Goal: Transaction & Acquisition: Obtain resource

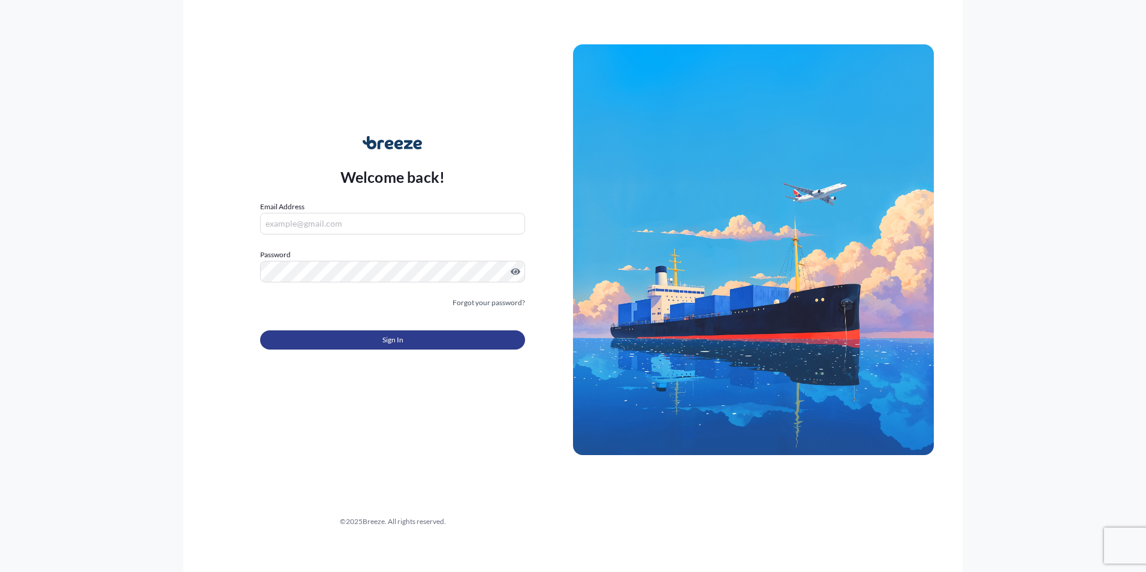
type input "[PERSON_NAME][EMAIL_ADDRESS][DOMAIN_NAME]"
click at [408, 341] on button "Sign In" at bounding box center [392, 339] width 265 height 19
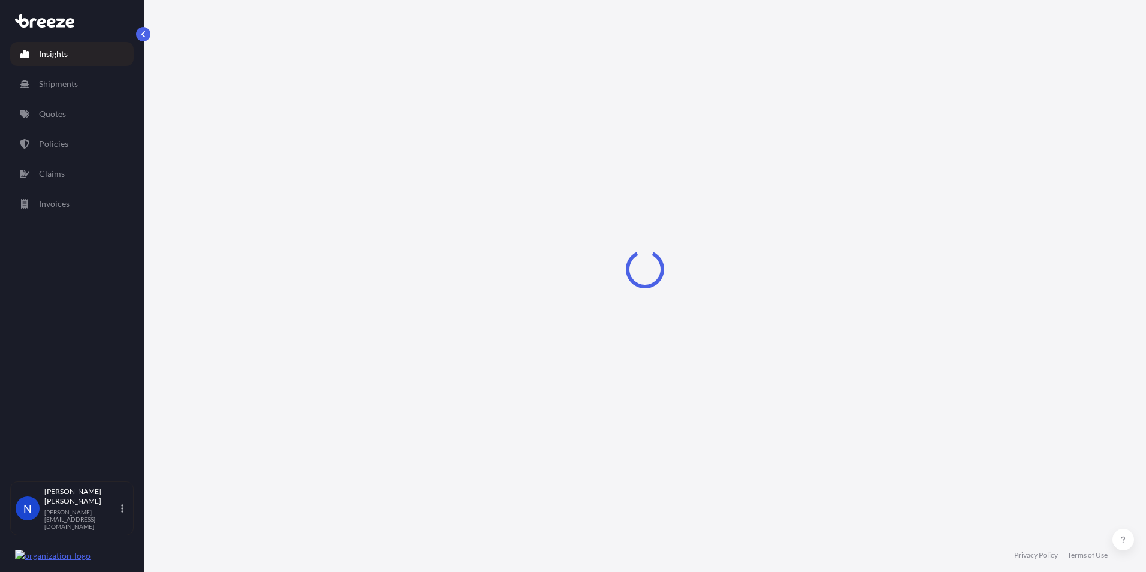
select select "2025"
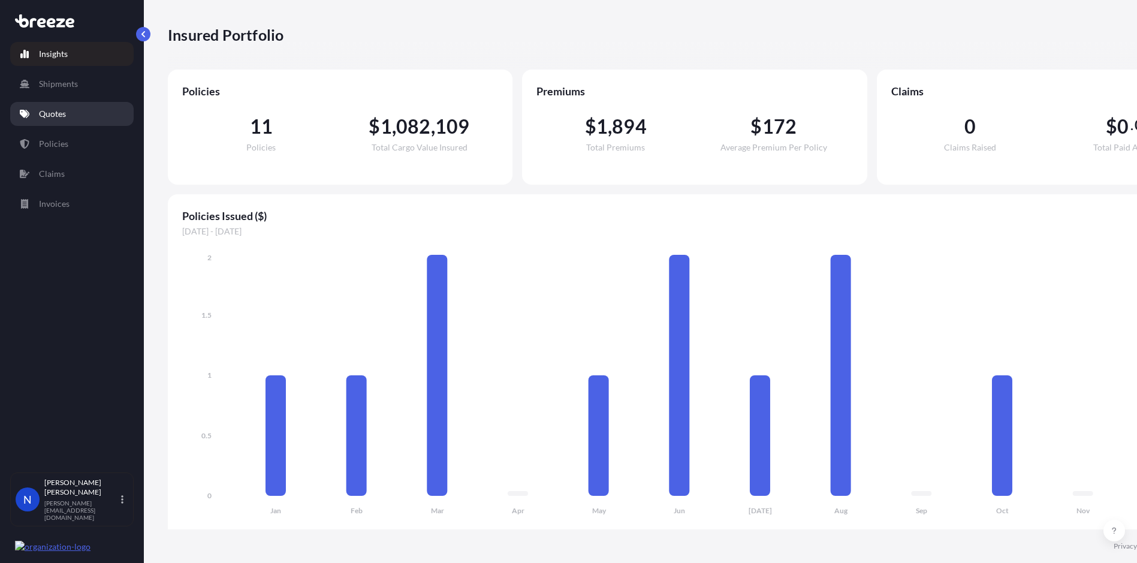
click at [52, 117] on p "Quotes" at bounding box center [52, 114] width 27 height 12
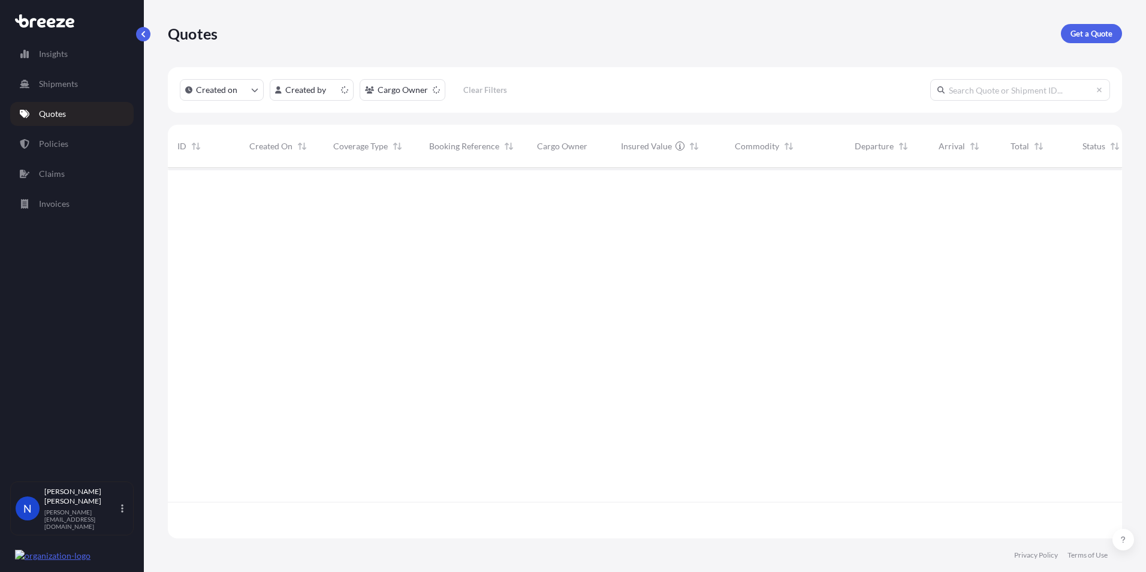
scroll to position [368, 946]
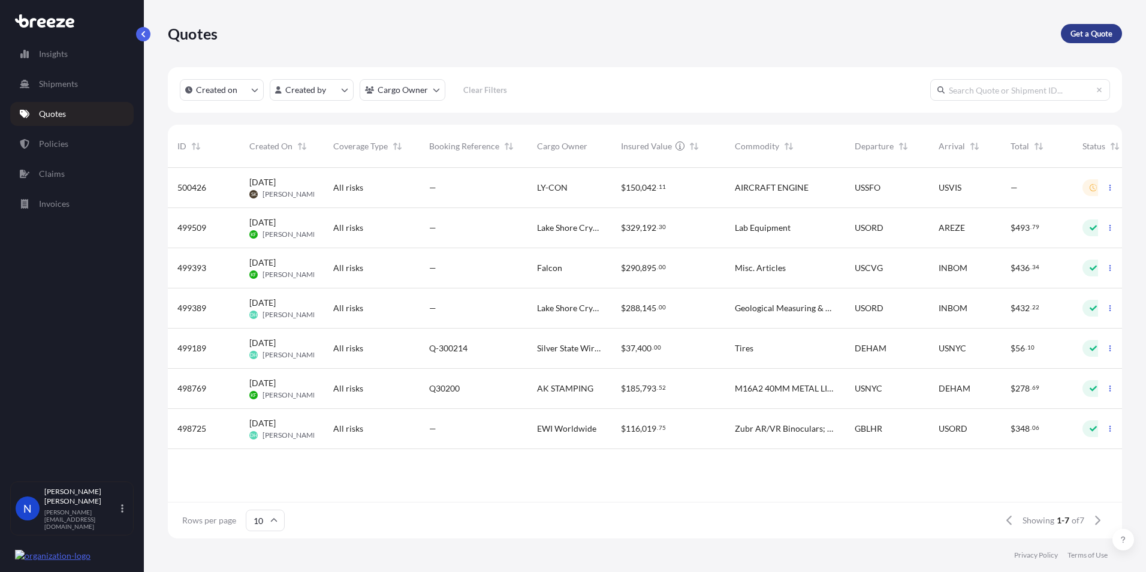
click at [1094, 35] on p "Get a Quote" at bounding box center [1092, 34] width 42 height 12
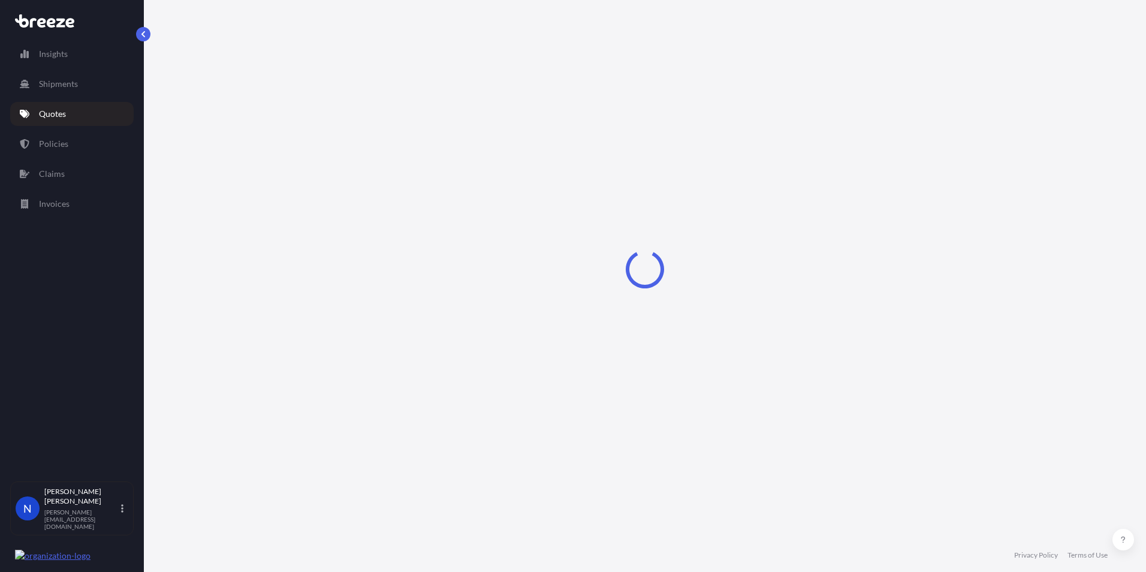
select select "Road"
select select "Sea"
select select "1"
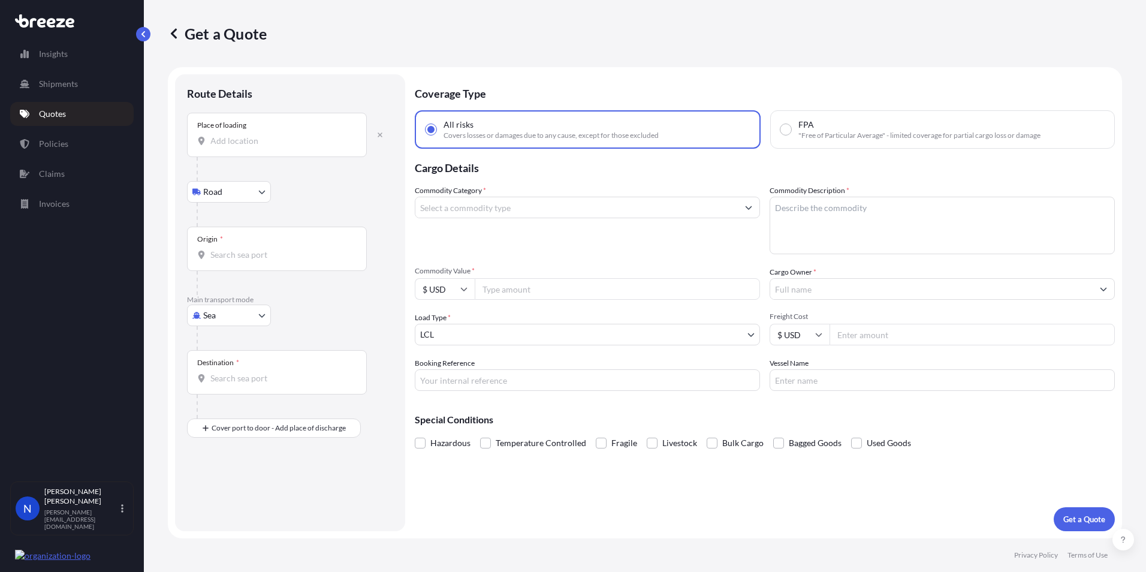
click at [230, 146] on input "Place of loading" at bounding box center [280, 141] width 141 height 12
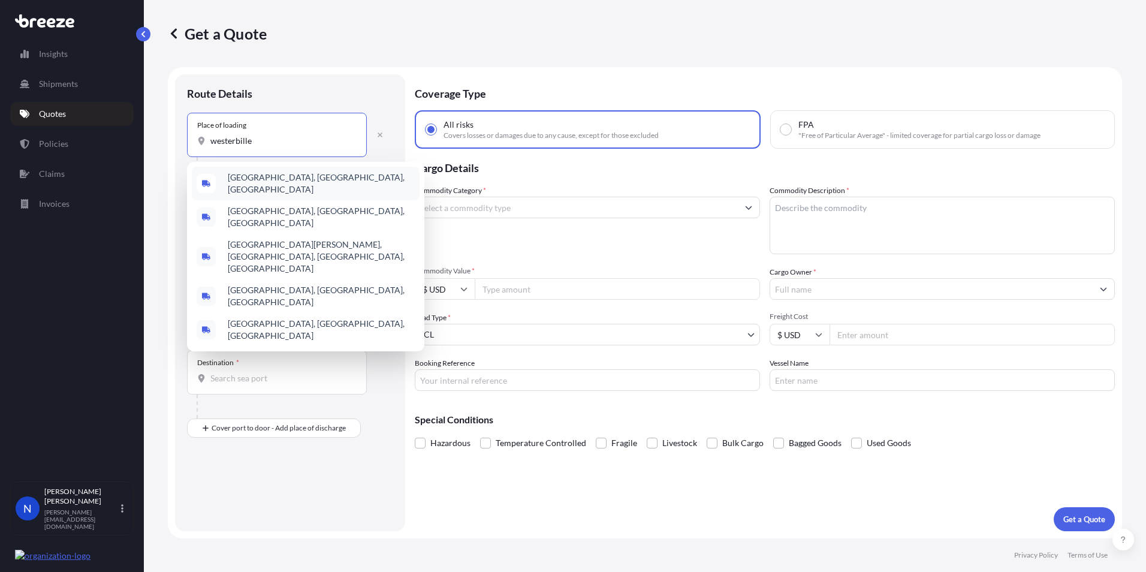
click at [237, 140] on input "westerbille" at bounding box center [280, 141] width 141 height 12
click at [252, 146] on input "westerbille" at bounding box center [280, 141] width 141 height 12
click at [240, 140] on input "westerville" at bounding box center [280, 141] width 141 height 12
click at [240, 179] on b "[GEOGRAPHIC_DATA]" at bounding box center [270, 177] width 85 height 10
type input "[GEOGRAPHIC_DATA], [GEOGRAPHIC_DATA], [GEOGRAPHIC_DATA]"
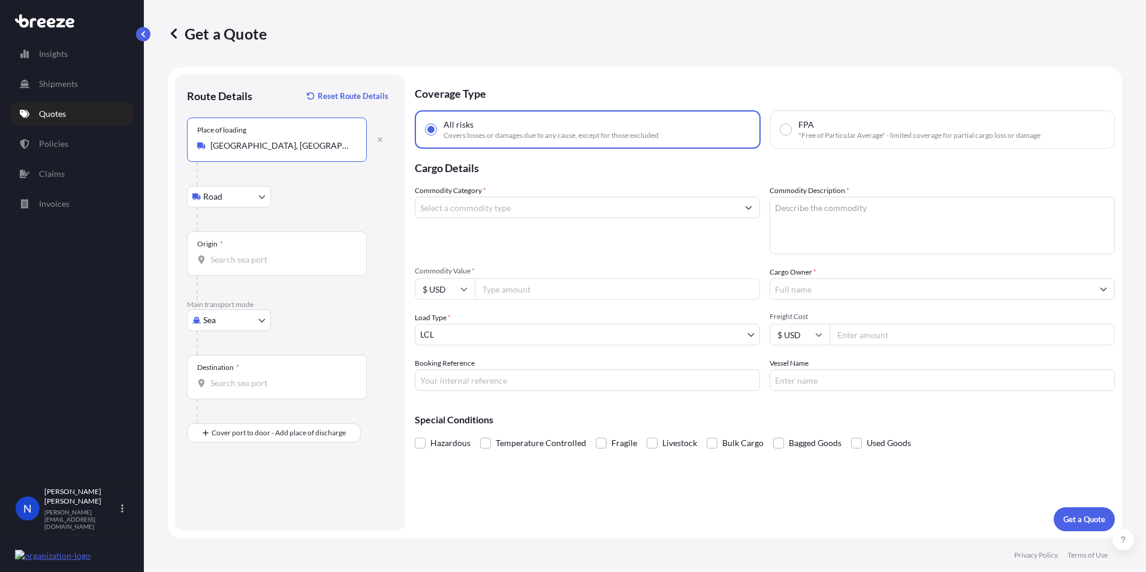
click at [219, 264] on input "Origin *" at bounding box center [280, 260] width 141 height 12
type input "o"
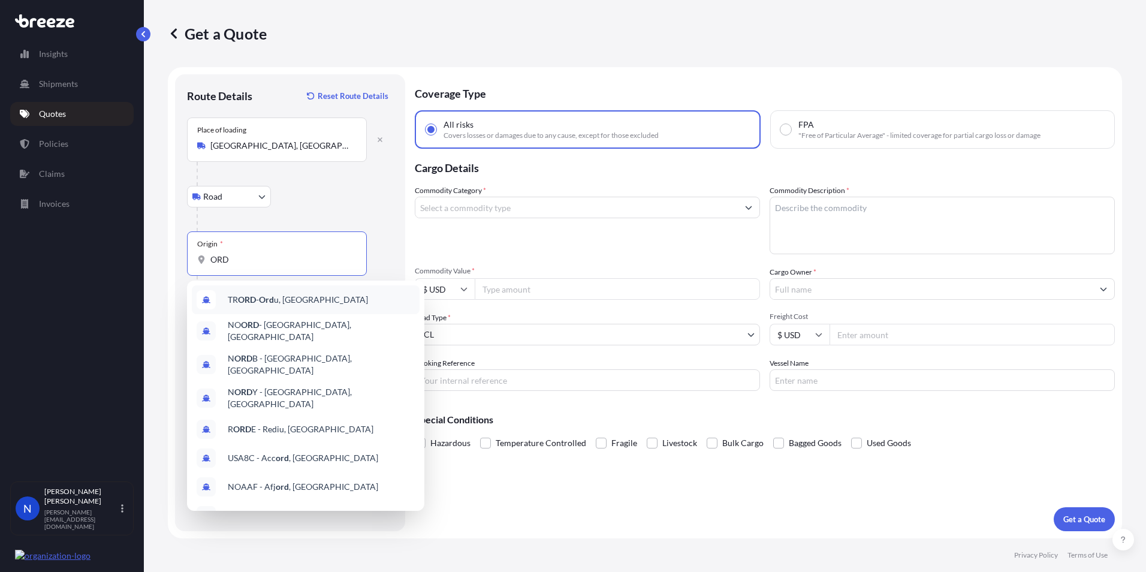
type input "ORD"
click at [172, 316] on form "Route Details Reset Route Details Place of loading [GEOGRAPHIC_DATA], [GEOGRAPH…" at bounding box center [645, 302] width 955 height 471
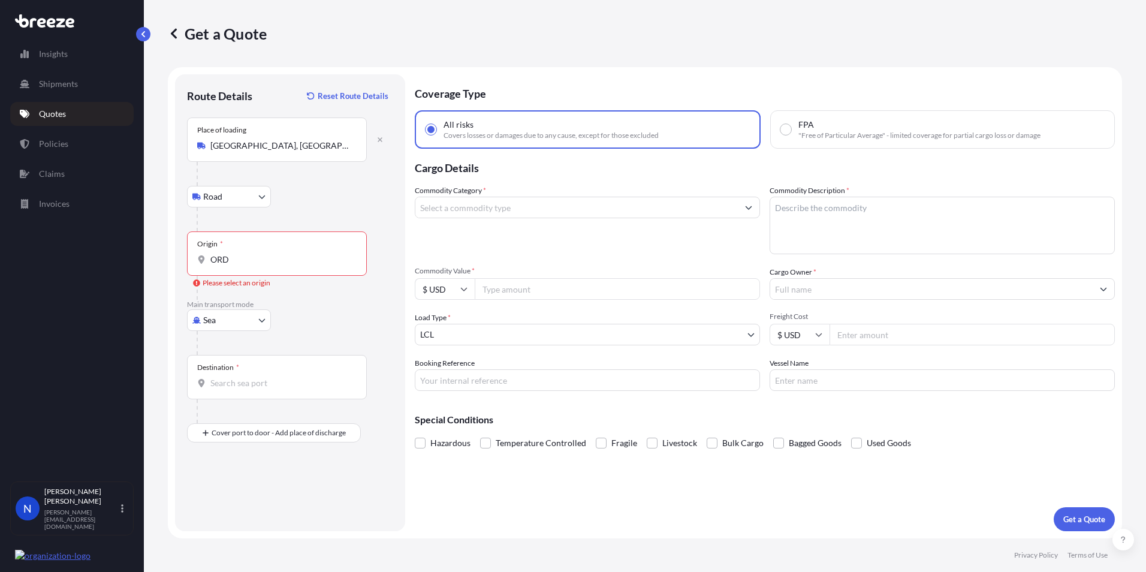
click at [219, 321] on body "10 options available. 0 options available. 10 options available. Insights Shipm…" at bounding box center [573, 286] width 1146 height 572
click at [213, 375] on span "Air" at bounding box center [216, 373] width 12 height 12
select select "Air"
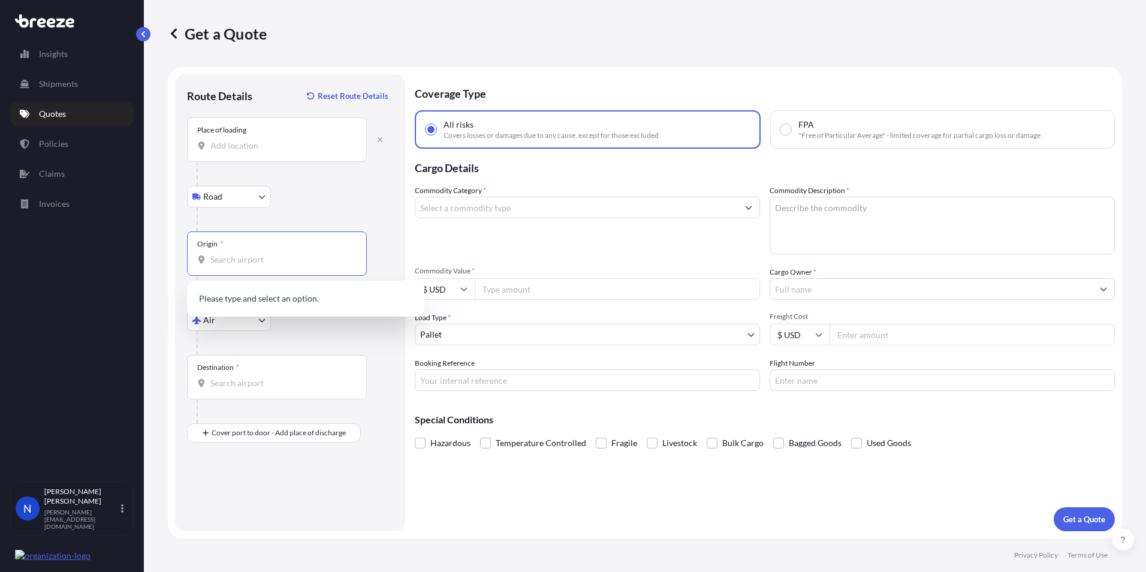
click at [240, 263] on input "Origin *" at bounding box center [280, 260] width 141 height 12
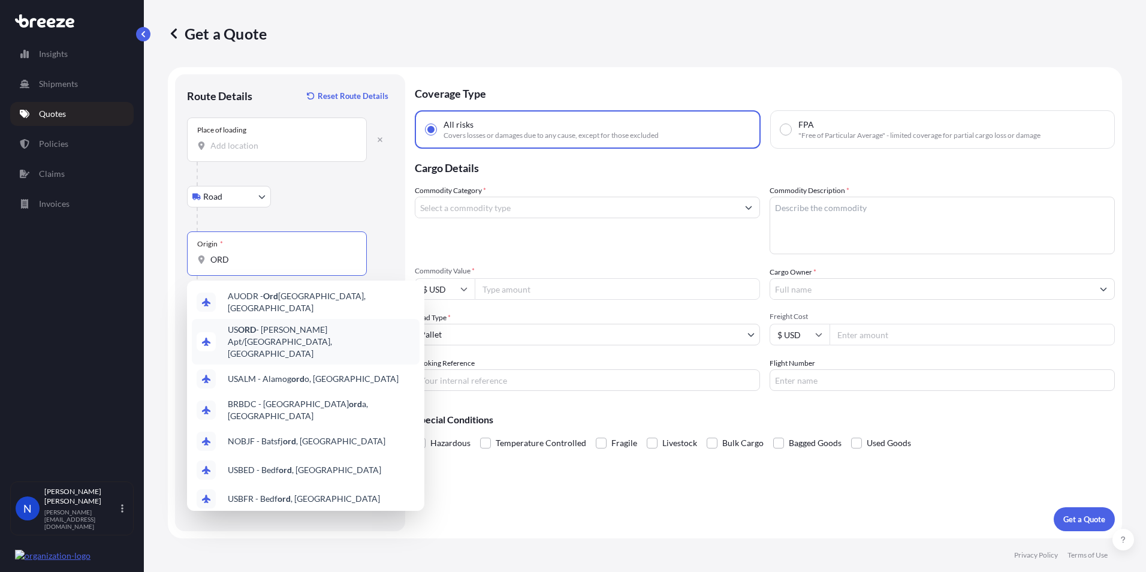
click at [264, 330] on span "US [PERSON_NAME] Apt/[GEOGRAPHIC_DATA], [GEOGRAPHIC_DATA]" at bounding box center [321, 342] width 187 height 36
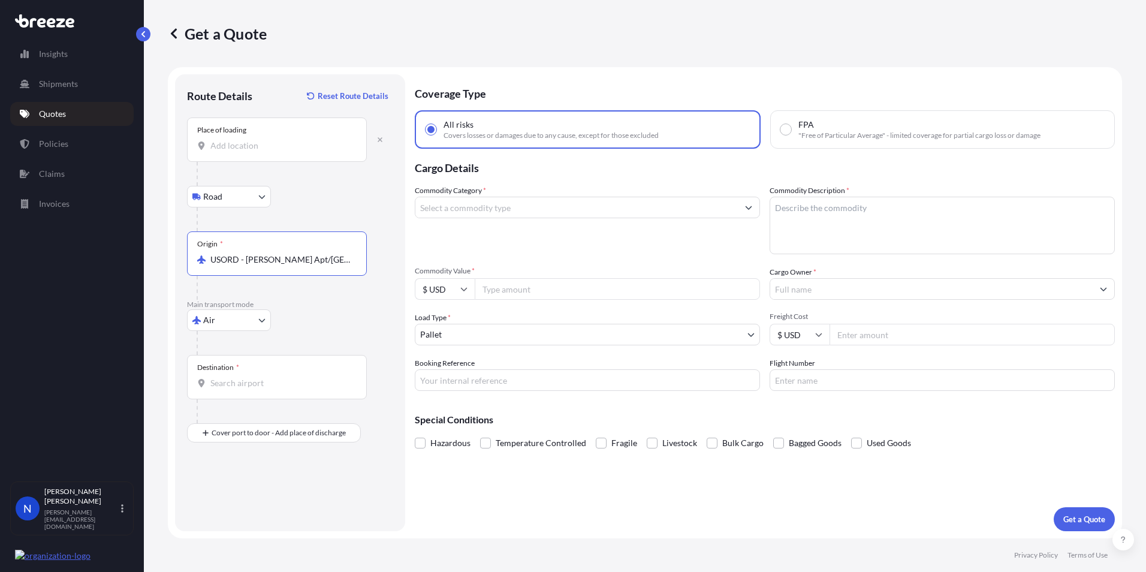
type input "USORD - [PERSON_NAME] Apt/[GEOGRAPHIC_DATA], [GEOGRAPHIC_DATA]"
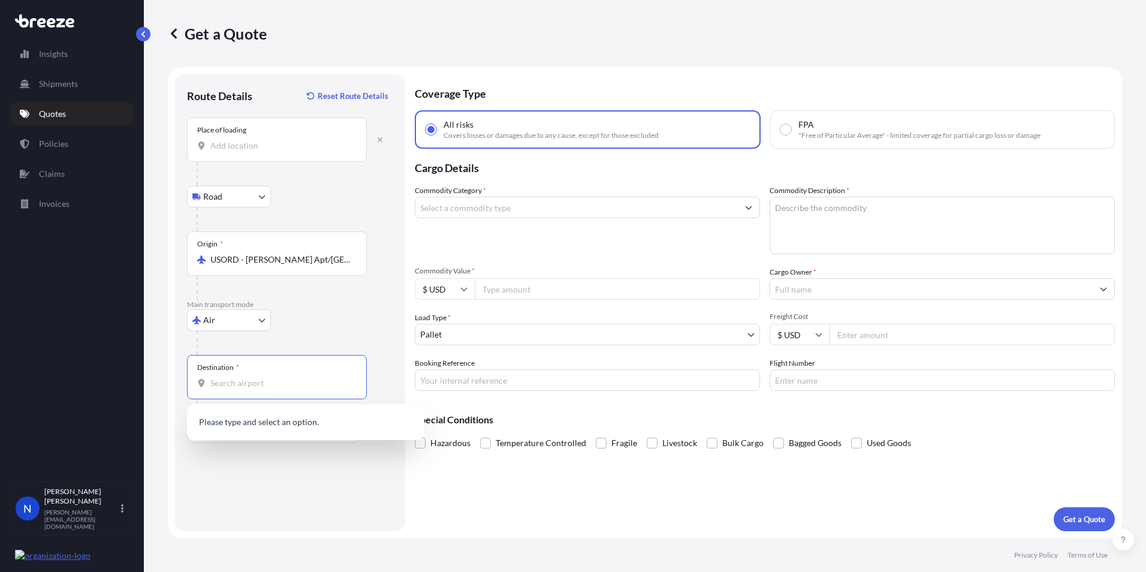
click at [219, 385] on input "Destination *" at bounding box center [280, 383] width 141 height 12
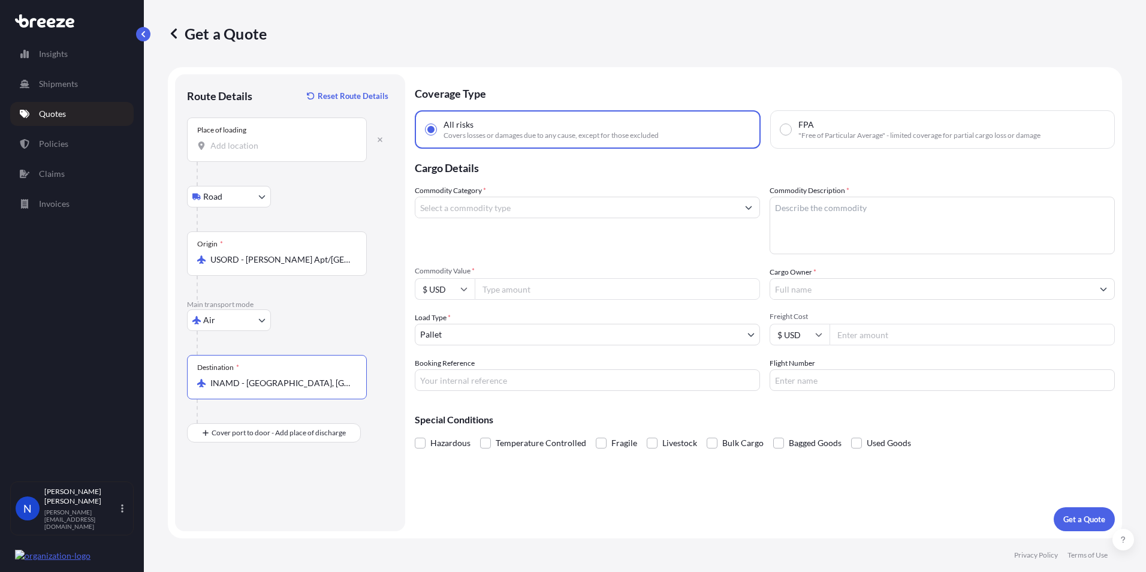
type input "INAMD - [GEOGRAPHIC_DATA], [GEOGRAPHIC_DATA]"
click at [233, 153] on div "Place of loading" at bounding box center [277, 140] width 180 height 44
click at [233, 152] on input "Place of loading" at bounding box center [280, 146] width 141 height 12
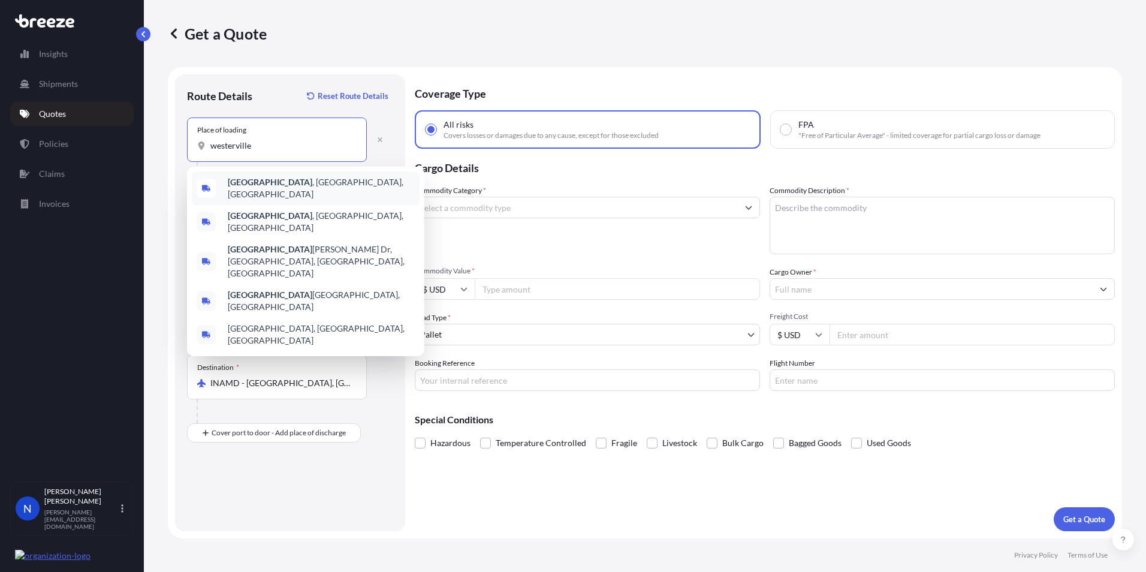
click at [239, 183] on b "[GEOGRAPHIC_DATA]" at bounding box center [270, 182] width 85 height 10
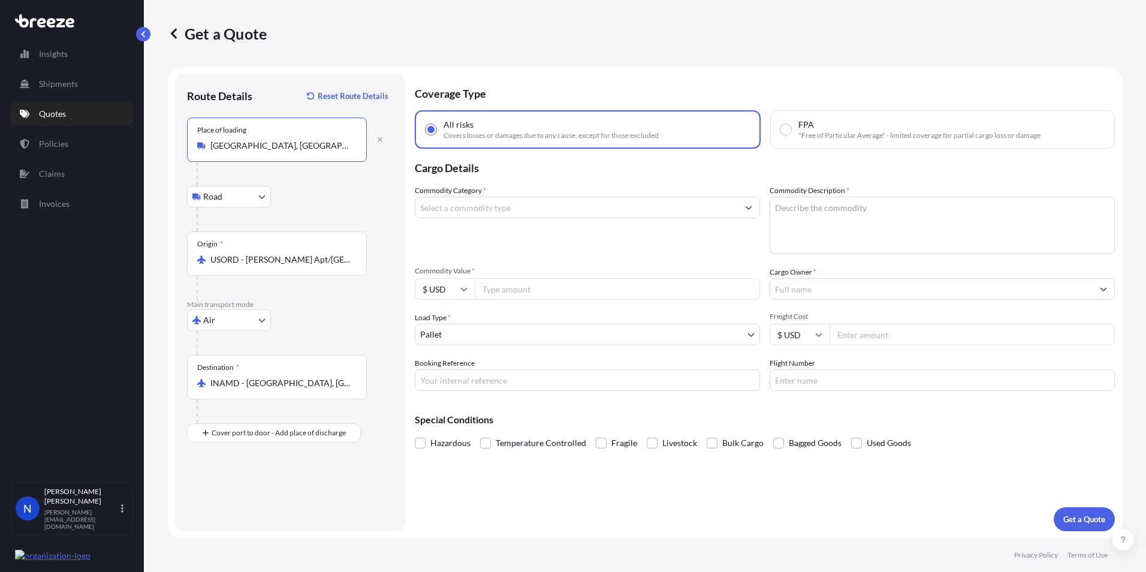
type input "[GEOGRAPHIC_DATA], [GEOGRAPHIC_DATA], [GEOGRAPHIC_DATA]"
click at [333, 317] on div "Air Sea Air Road Rail" at bounding box center [290, 320] width 206 height 22
click at [380, 140] on icon "button" at bounding box center [380, 139] width 5 height 5
select select "Road"
click at [221, 151] on input "Place of loading" at bounding box center [280, 146] width 141 height 12
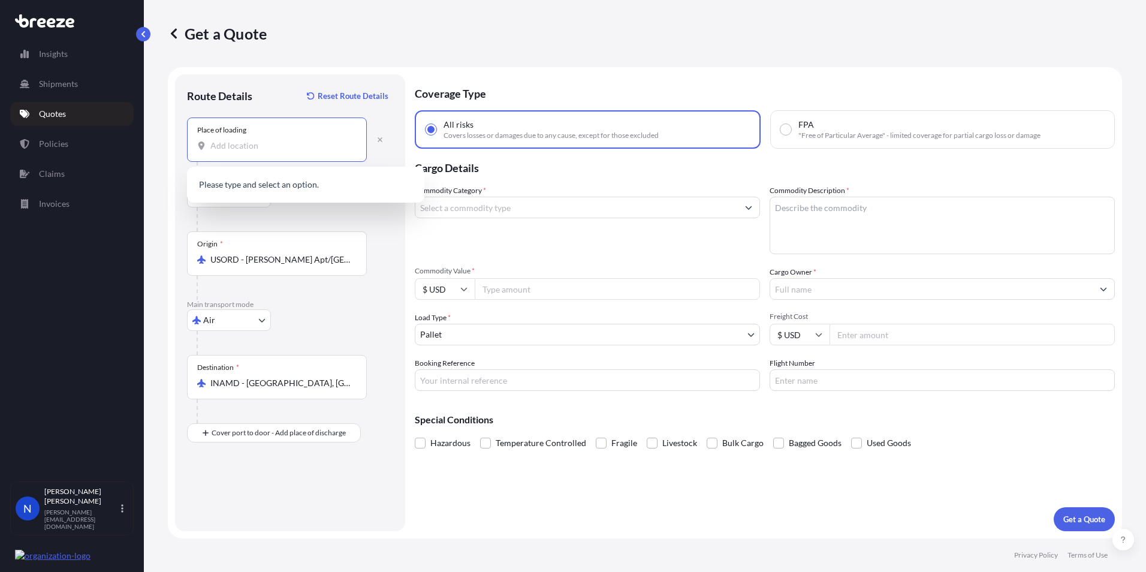
type input "w"
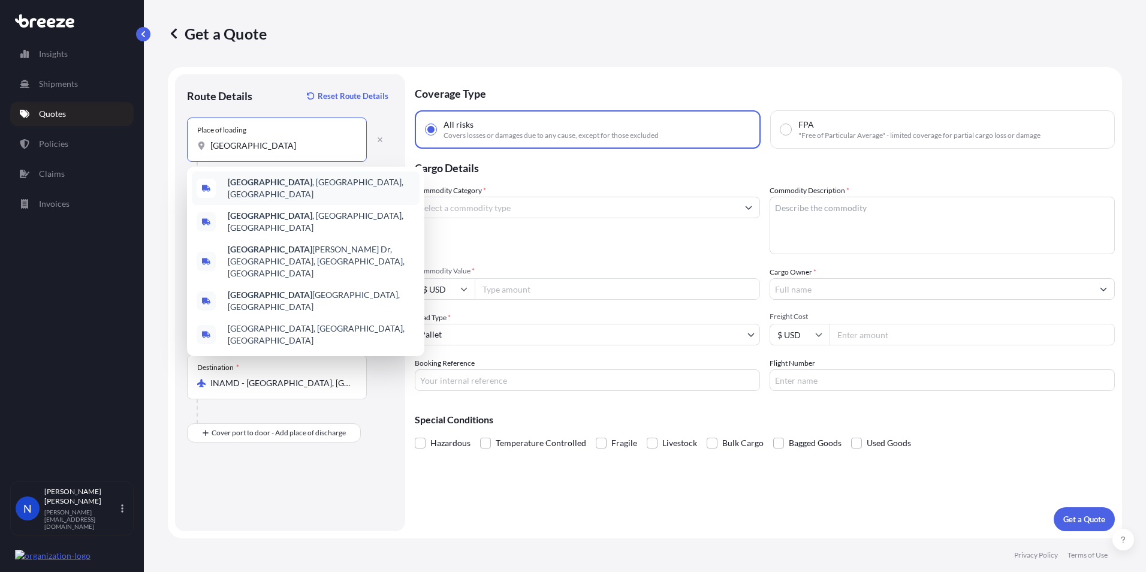
click at [252, 187] on b "[GEOGRAPHIC_DATA]" at bounding box center [270, 182] width 85 height 10
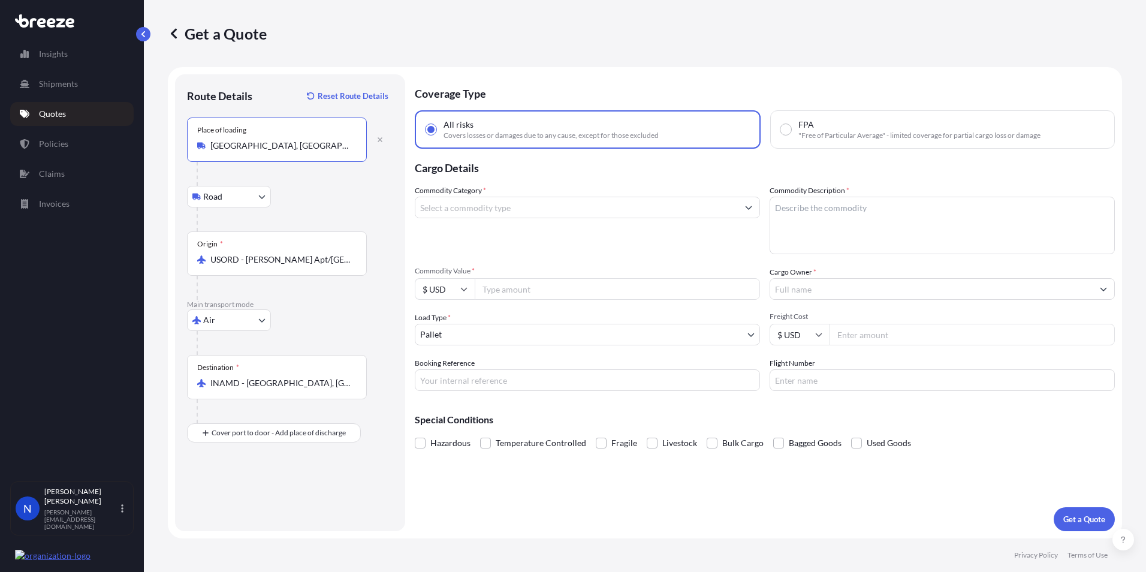
type input "[GEOGRAPHIC_DATA], [GEOGRAPHIC_DATA], [GEOGRAPHIC_DATA]"
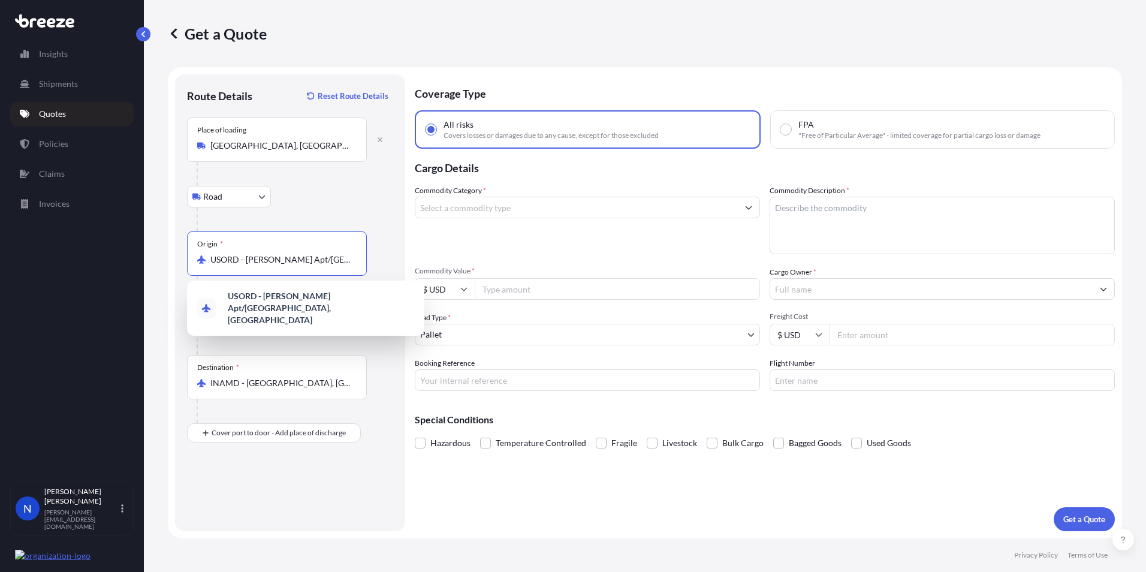
click at [287, 263] on input "USORD - [PERSON_NAME] Apt/[GEOGRAPHIC_DATA], [GEOGRAPHIC_DATA]" at bounding box center [280, 260] width 141 height 12
click at [246, 301] on b "USORD - [PERSON_NAME] Apt/[GEOGRAPHIC_DATA], [GEOGRAPHIC_DATA]" at bounding box center [279, 308] width 103 height 34
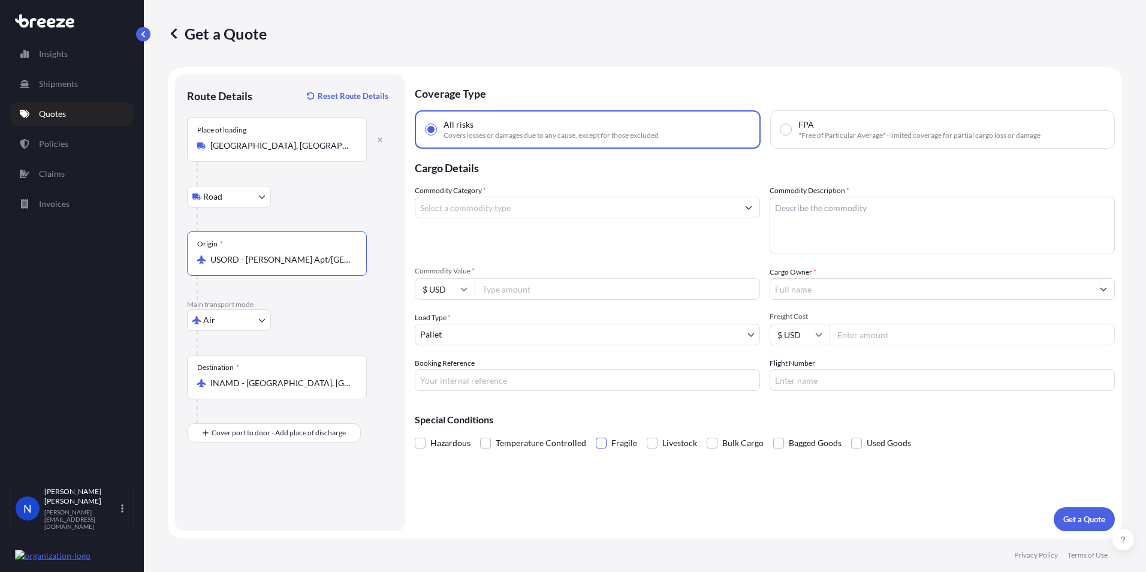
click at [601, 446] on span at bounding box center [601, 443] width 11 height 11
click at [596, 434] on input "Fragile" at bounding box center [596, 434] width 0 height 0
click at [597, 447] on span at bounding box center [601, 443] width 11 height 11
click at [596, 434] on input "Fragile" at bounding box center [596, 434] width 0 height 0
click at [510, 291] on input "Commodity Value *" at bounding box center [617, 289] width 285 height 22
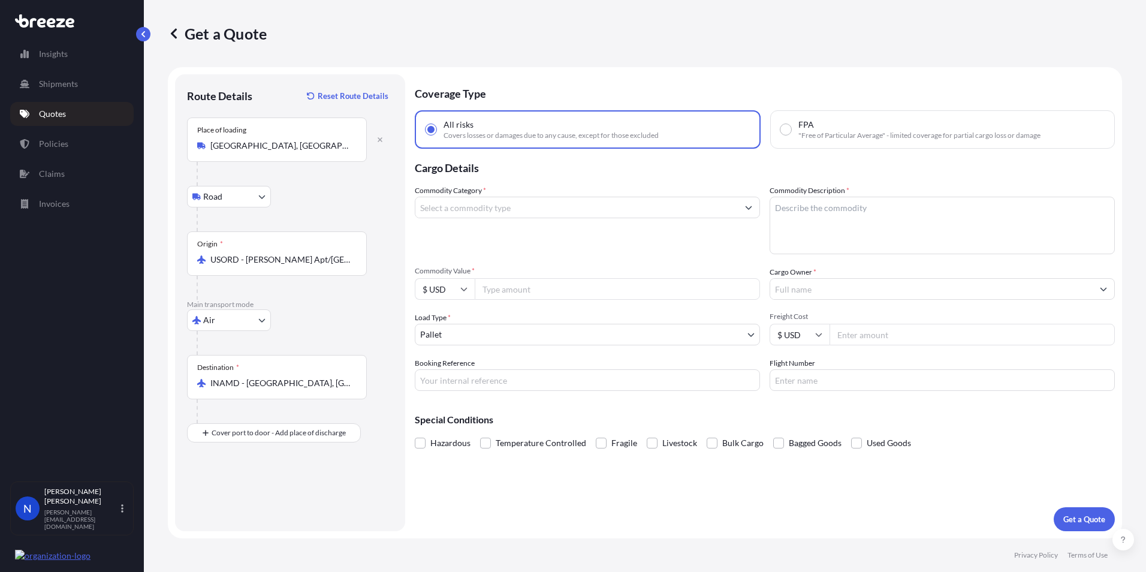
click at [838, 210] on textarea "Commodity Description *" at bounding box center [942, 226] width 345 height 58
paste textarea "9030.33.0040"
click at [776, 207] on textarea "9030.33.0040" at bounding box center [942, 226] width 345 height 58
click at [914, 206] on textarea "HS code 9030.33.0040" at bounding box center [942, 226] width 345 height 58
drag, startPoint x: 1028, startPoint y: 206, endPoint x: 992, endPoint y: 212, distance: 37.1
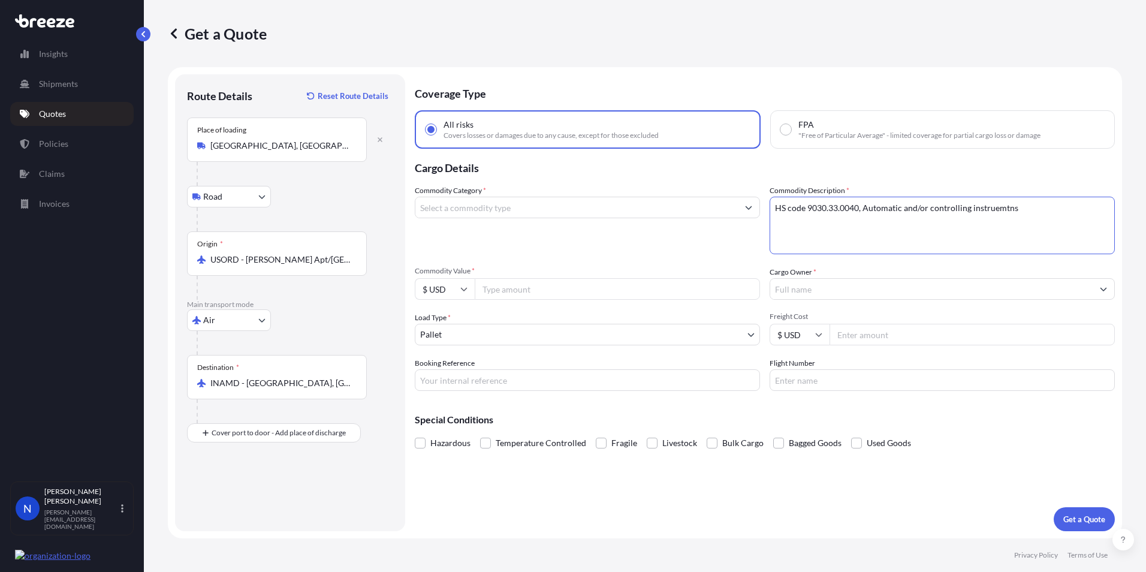
click at [992, 212] on textarea "HS code 9030.33.0040, Automatic and/or controlling instruemtns" at bounding box center [942, 226] width 345 height 58
type textarea "HS code 9030.33.0040, Automatic and/or controlling instruments"
click at [555, 210] on input "Commodity Category *" at bounding box center [577, 208] width 323 height 22
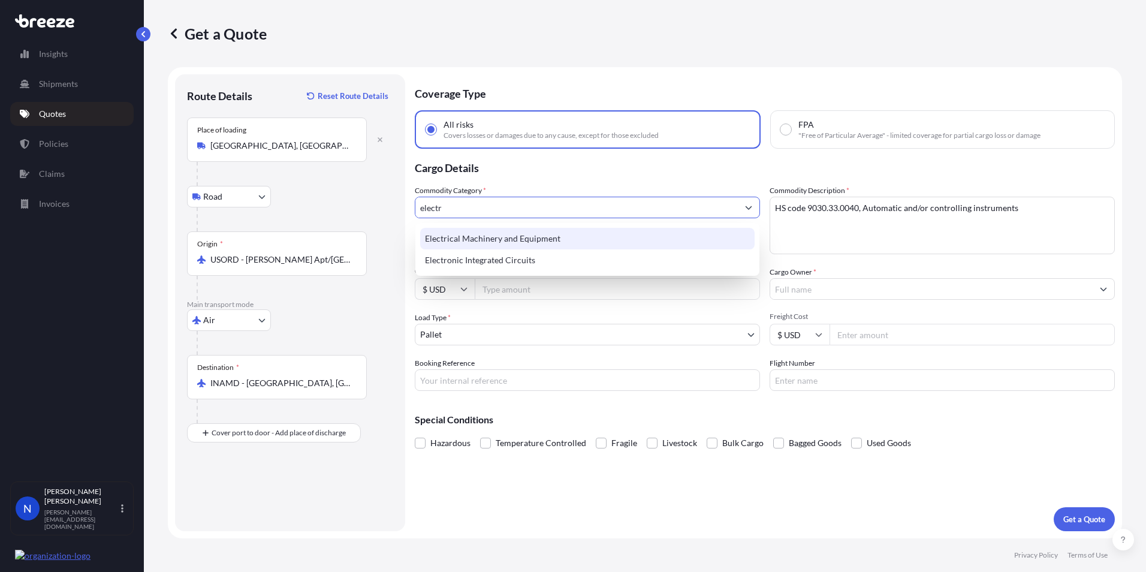
click at [487, 238] on div "Electrical Machinery and Equipment" at bounding box center [587, 239] width 335 height 22
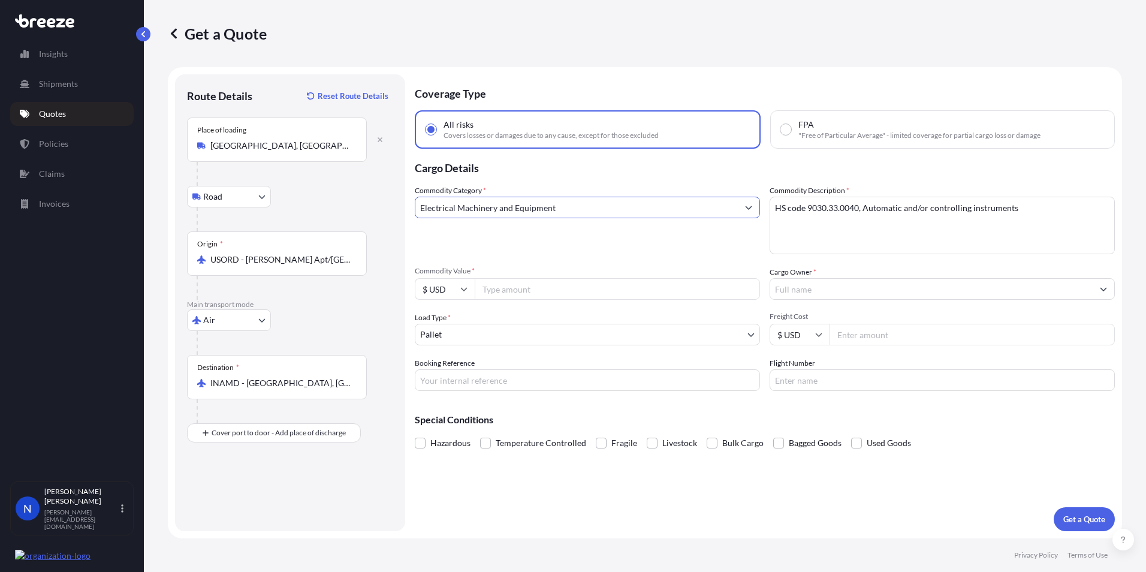
type input "Electrical Machinery and Equipment"
click at [508, 285] on input "Commodity Value *" at bounding box center [617, 289] width 285 height 22
type input "135000"
click at [864, 297] on input "Cargo Owner *" at bounding box center [931, 289] width 323 height 22
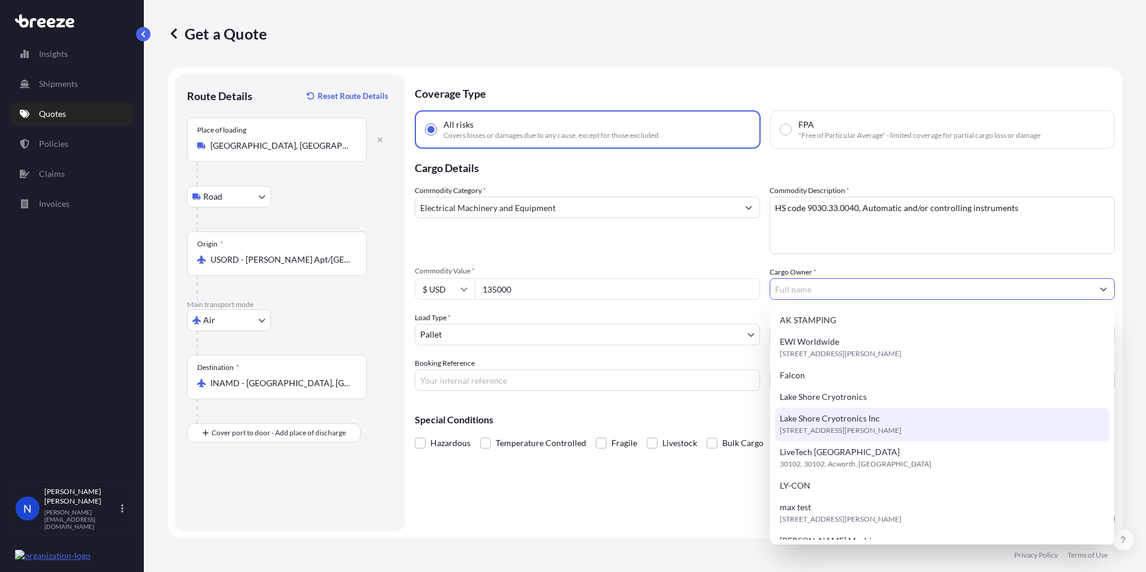
click at [839, 430] on span "[STREET_ADDRESS][PERSON_NAME]" at bounding box center [841, 430] width 122 height 12
type input "Lake Shore Cryotronics Inc"
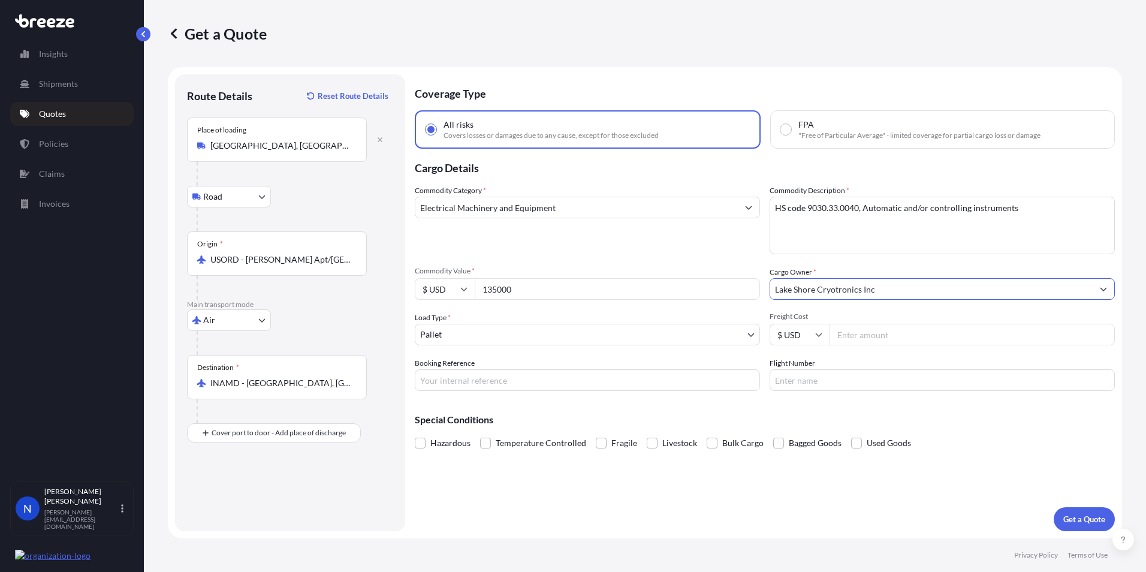
click at [914, 339] on input "Freight Cost" at bounding box center [972, 335] width 285 height 22
click at [858, 336] on input "Freight Cost" at bounding box center [972, 335] width 285 height 22
type input "1752.64"
click at [1047, 477] on div "Coverage Type All risks Covers losses or damages due to any cause, except for t…" at bounding box center [765, 302] width 700 height 457
click at [895, 335] on input "1752.64" at bounding box center [972, 335] width 285 height 22
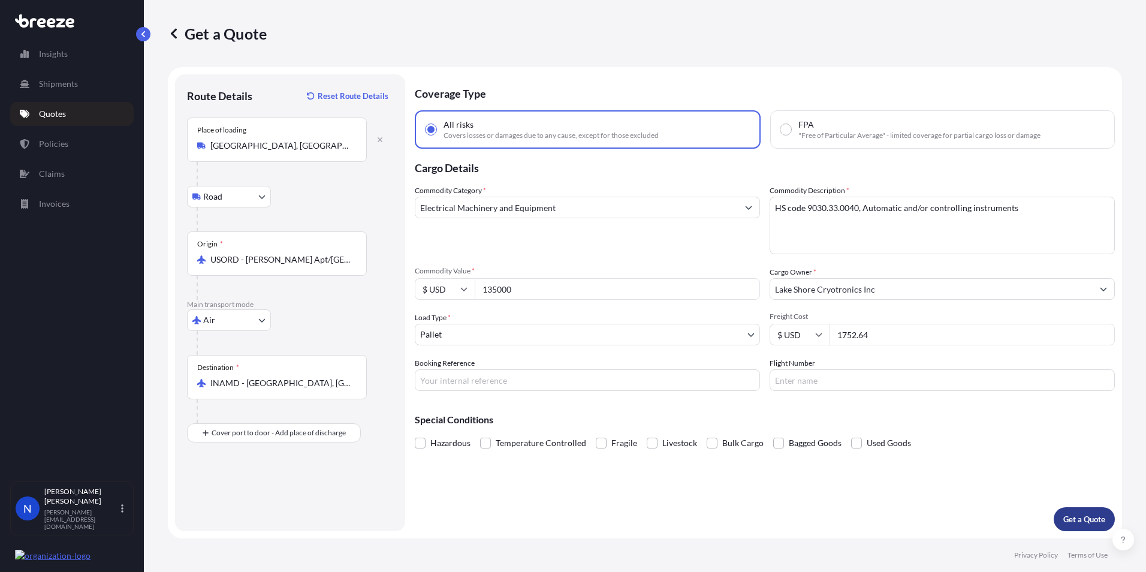
click at [1082, 513] on p "Get a Quote" at bounding box center [1085, 519] width 42 height 12
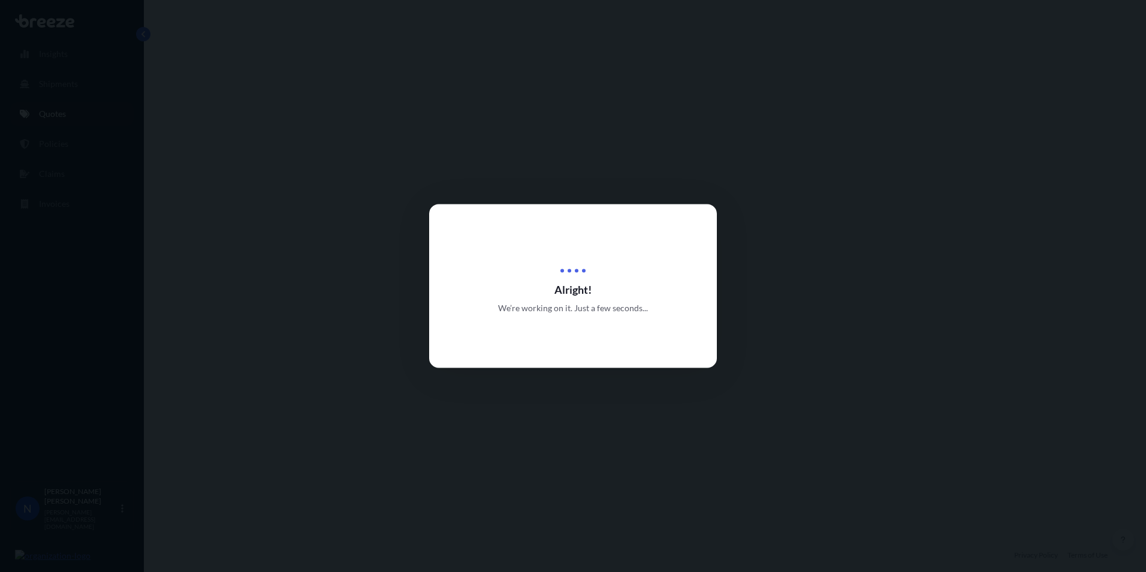
select select "Road"
select select "Air"
select select "1"
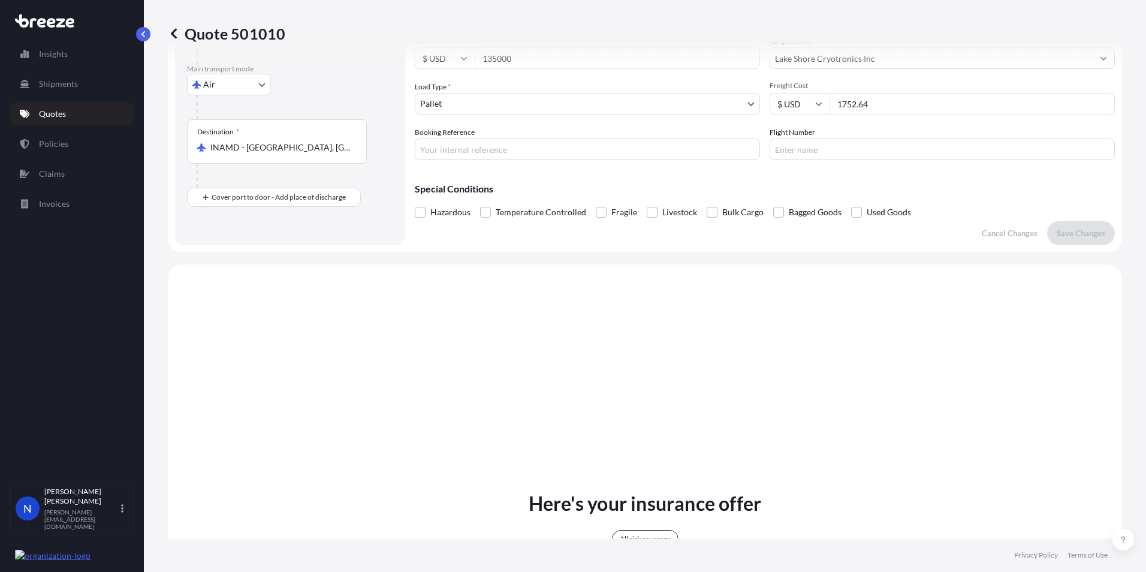
scroll to position [195, 0]
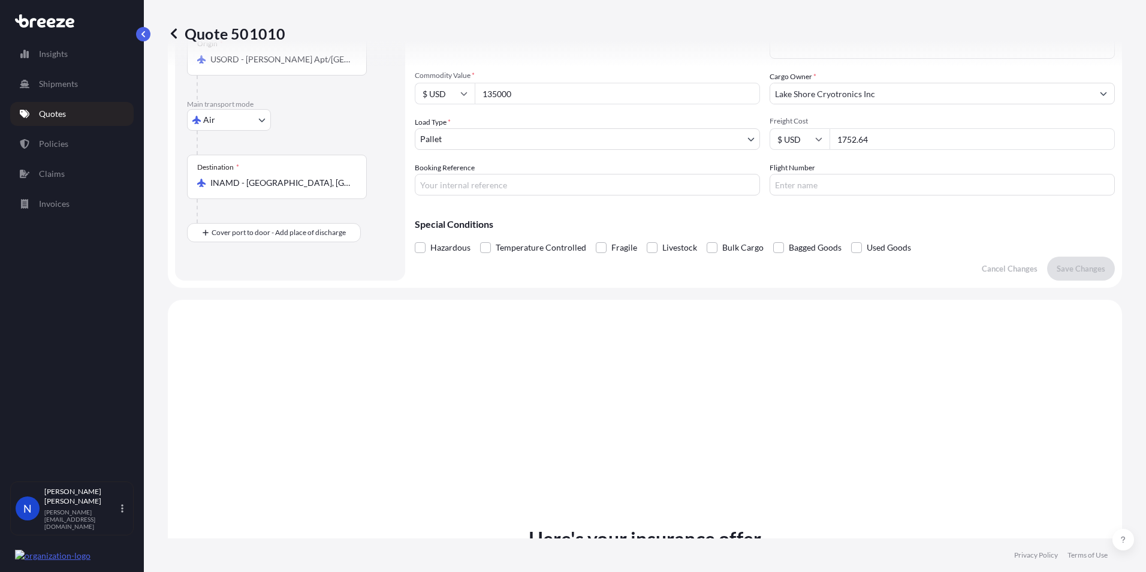
drag, startPoint x: 600, startPoint y: 246, endPoint x: 615, endPoint y: 252, distance: 16.4
click at [600, 246] on span at bounding box center [601, 247] width 11 height 11
click at [596, 239] on input "Fragile" at bounding box center [596, 239] width 0 height 0
click at [1066, 273] on p "Save Changes" at bounding box center [1081, 269] width 49 height 12
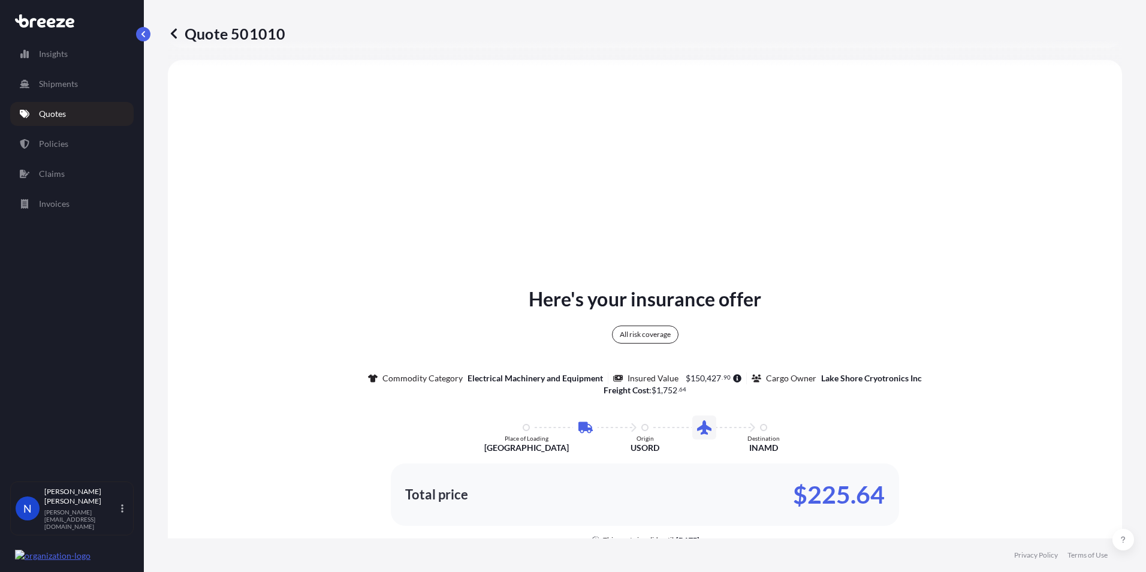
select select "Road"
select select "Air"
select select "1"
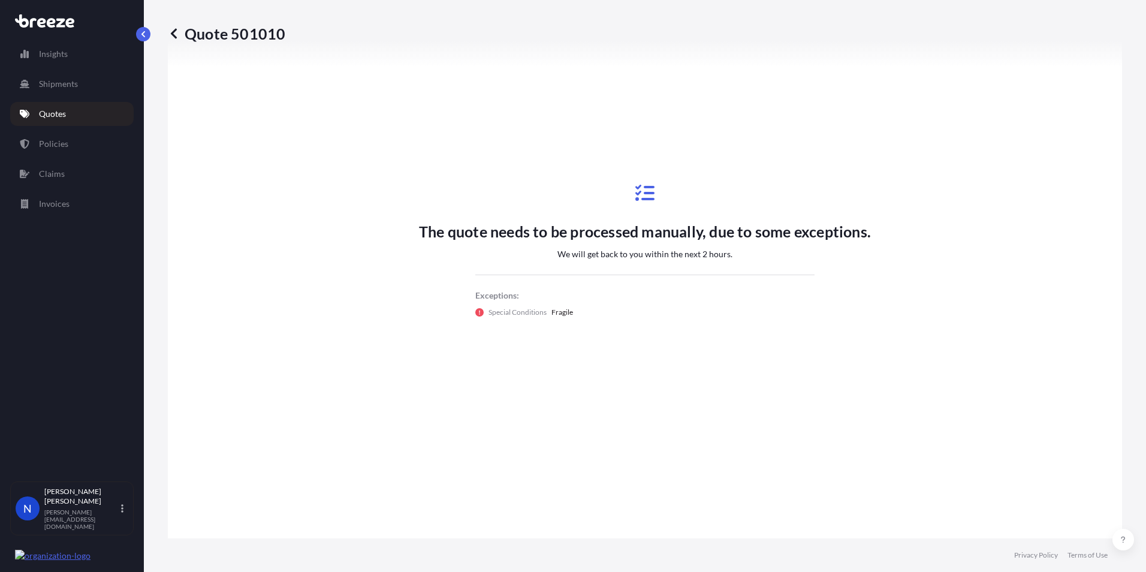
scroll to position [638, 0]
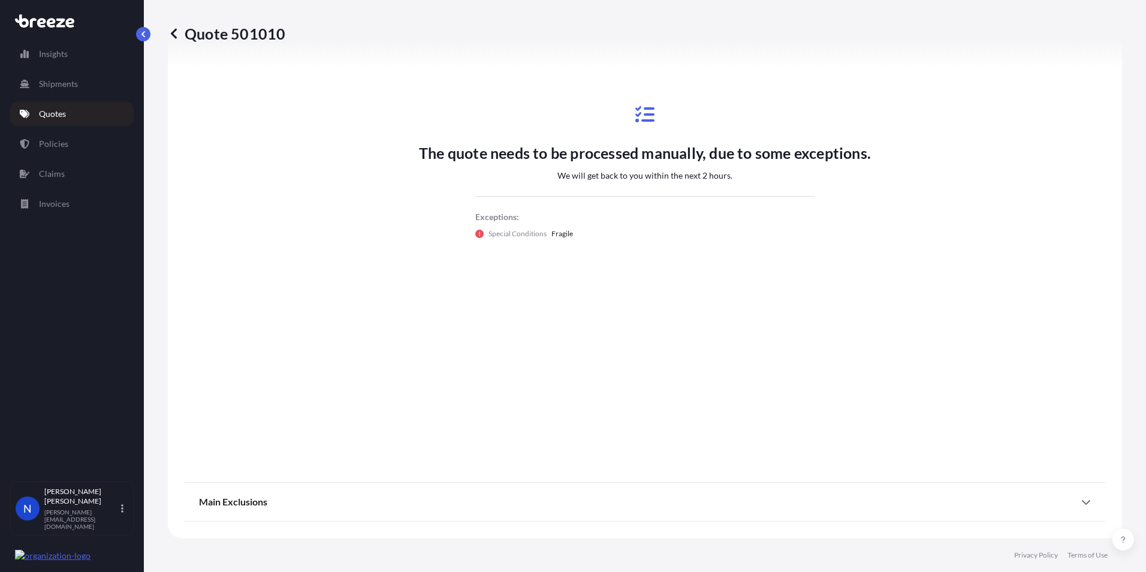
click at [1065, 505] on div "Main Exclusions" at bounding box center [645, 501] width 892 height 29
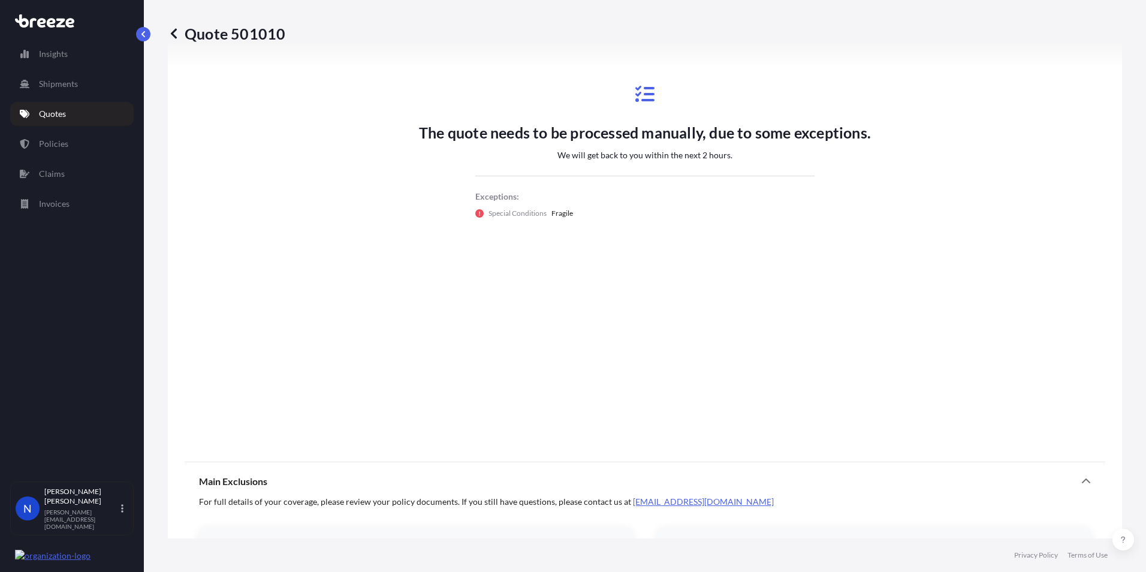
scroll to position [880, 0]
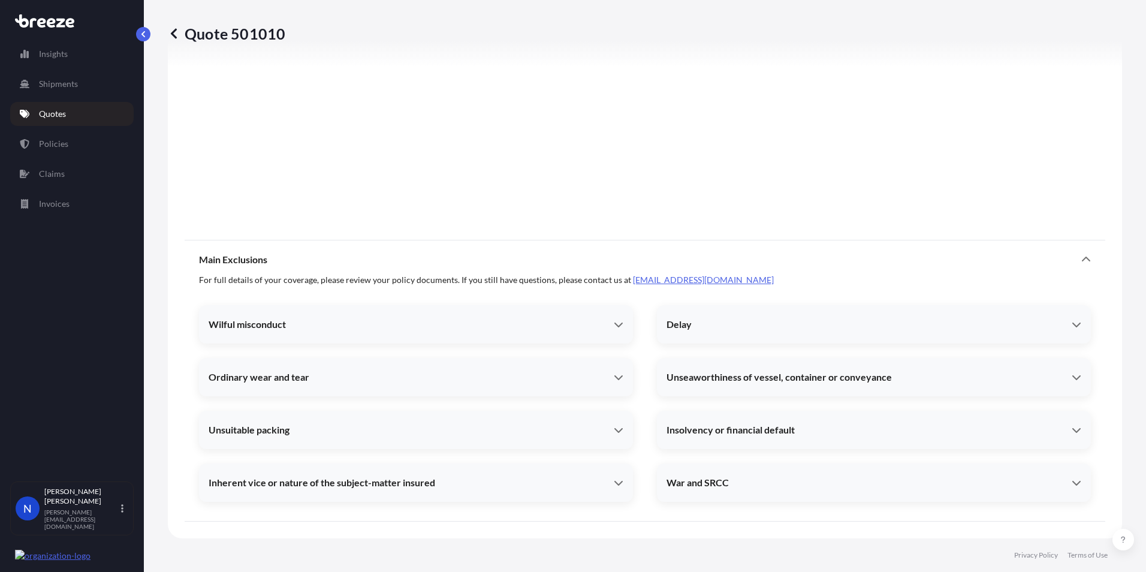
click at [1042, 486] on div "War and SRCC" at bounding box center [869, 483] width 405 height 12
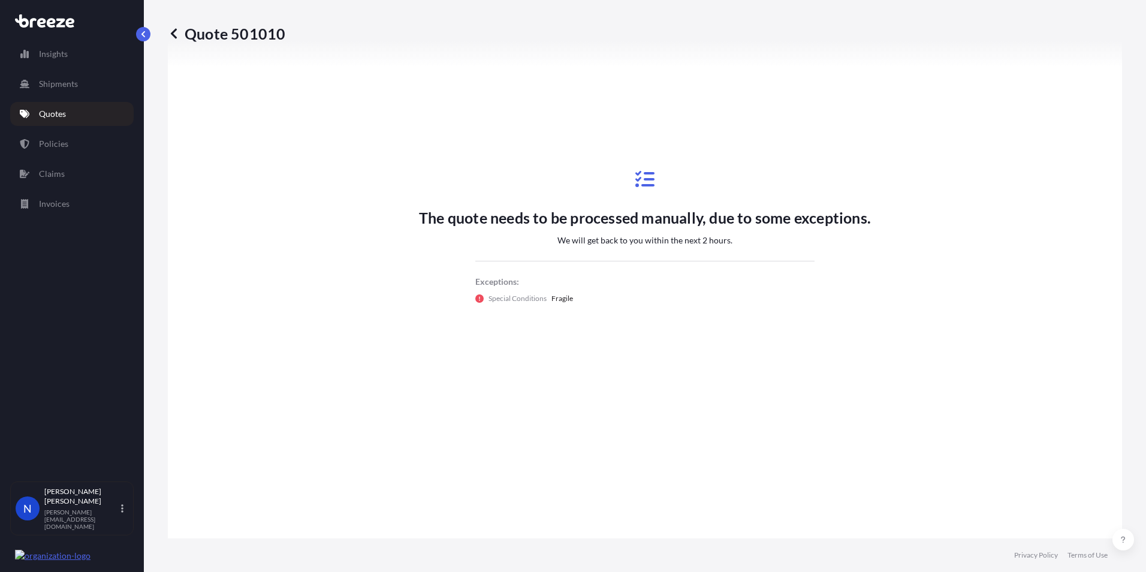
scroll to position [600, 0]
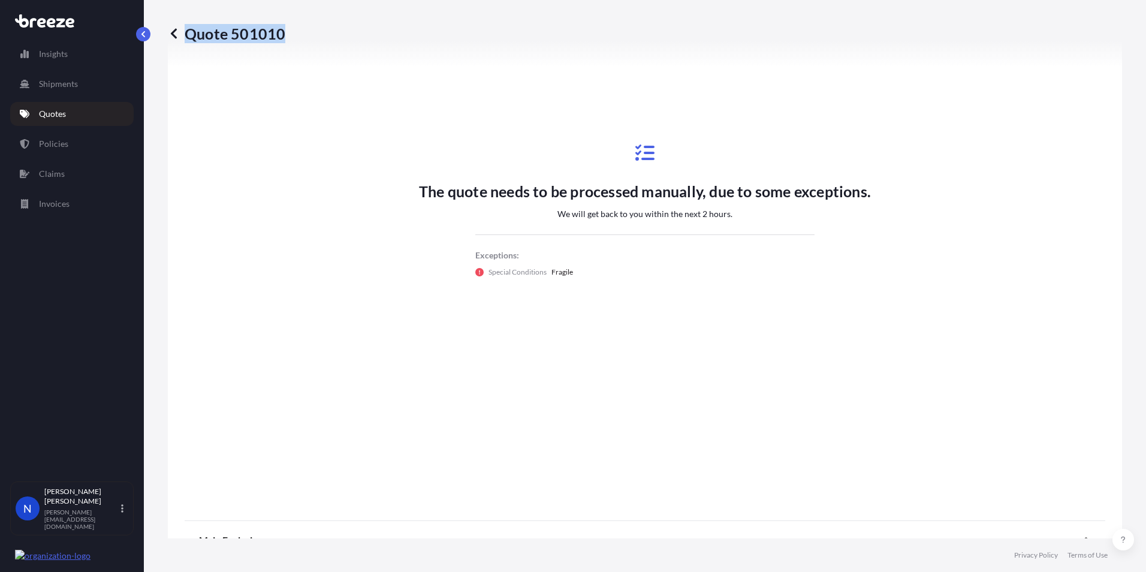
drag, startPoint x: 291, startPoint y: 31, endPoint x: 302, endPoint y: 48, distance: 19.6
click at [302, 48] on div "Quote 501010" at bounding box center [645, 33] width 955 height 67
drag, startPoint x: 302, startPoint y: 48, endPoint x: 273, endPoint y: 38, distance: 30.0
copy p "Quote 501010"
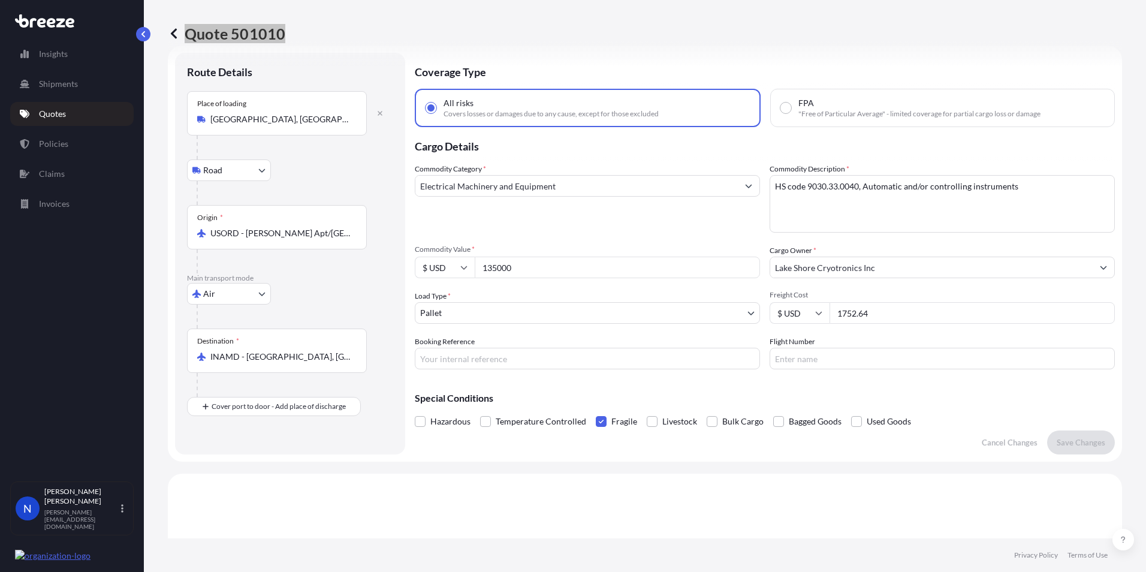
scroll to position [0, 0]
